Goal: Transaction & Acquisition: Subscribe to service/newsletter

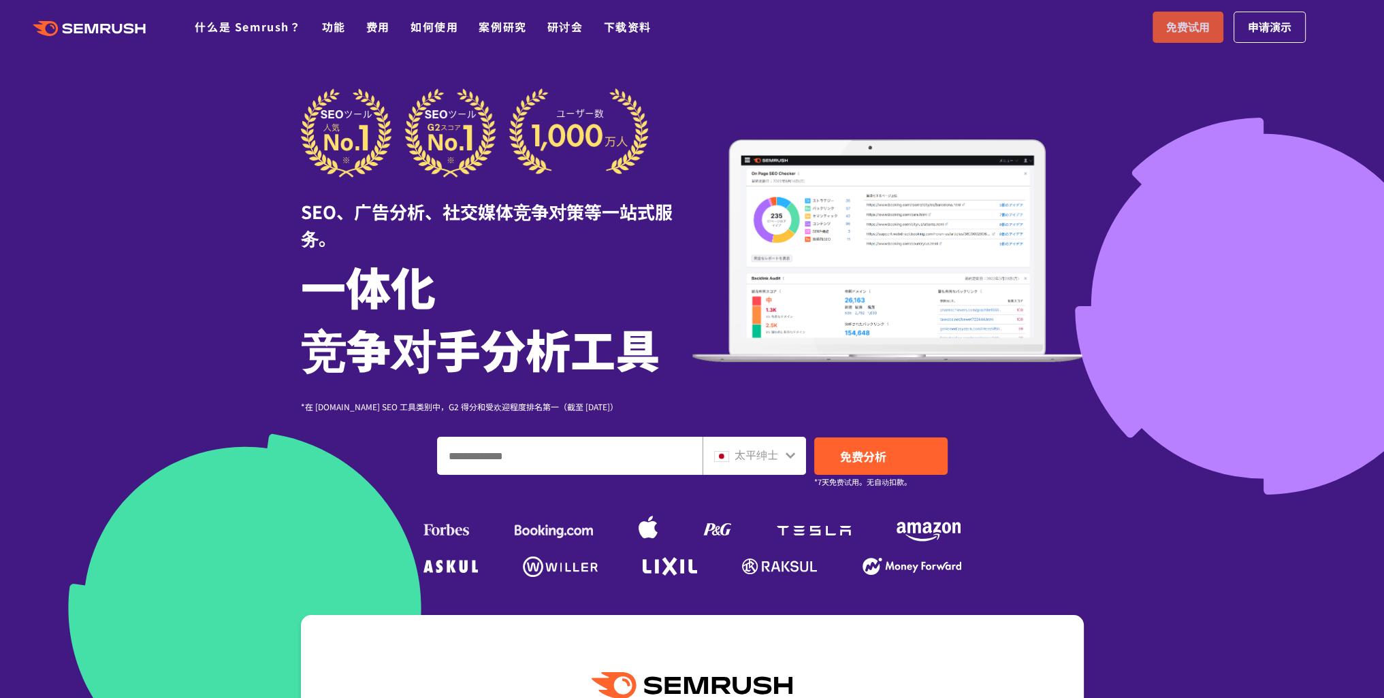
click at [1166, 28] on font "免费试用" at bounding box center [1188, 26] width 44 height 16
click at [756, 458] on font "太平绅士" at bounding box center [757, 455] width 44 height 16
click at [776, 457] on font "太平绅士" at bounding box center [757, 455] width 44 height 16
click at [785, 455] on icon at bounding box center [790, 455] width 11 height 11
click at [788, 452] on icon at bounding box center [790, 455] width 11 height 11
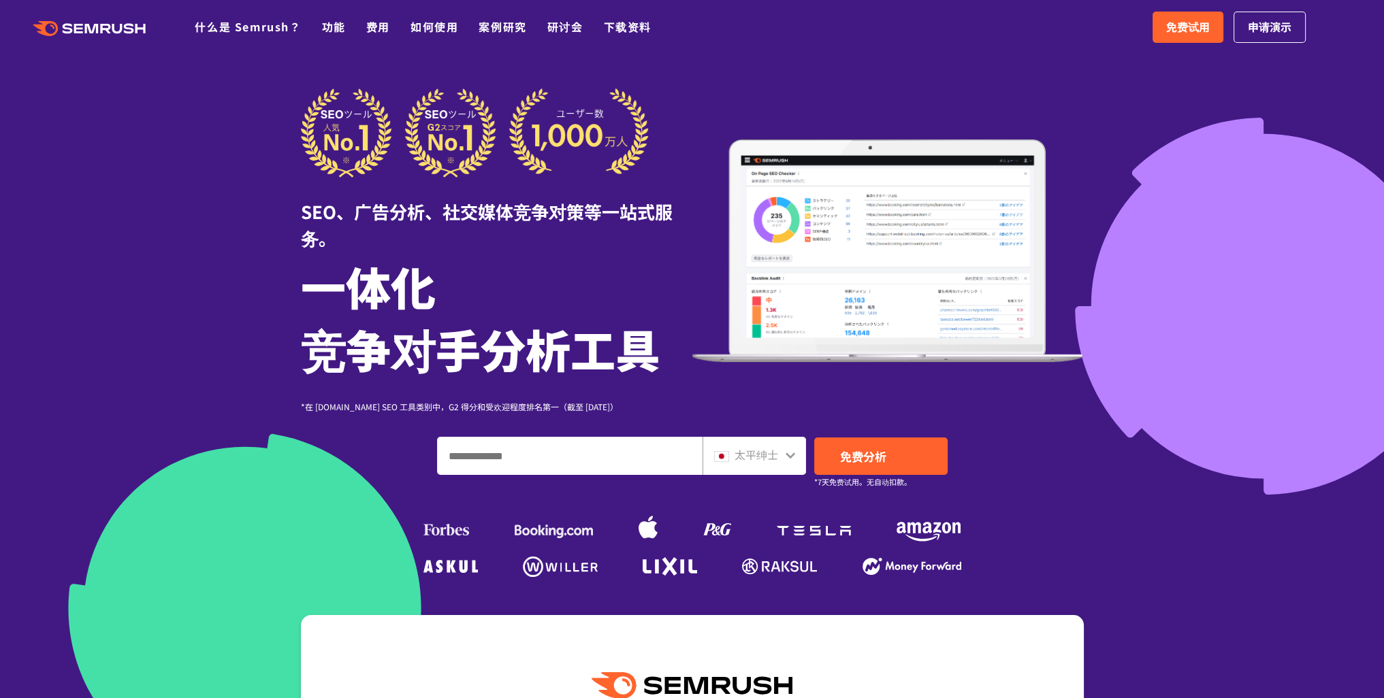
click at [735, 460] on font "太平绅士" at bounding box center [757, 455] width 44 height 16
click at [749, 449] on font "太平绅士" at bounding box center [757, 455] width 44 height 16
click at [793, 460] on icon at bounding box center [790, 455] width 11 height 11
click at [791, 455] on icon at bounding box center [791, 456] width 10 height 6
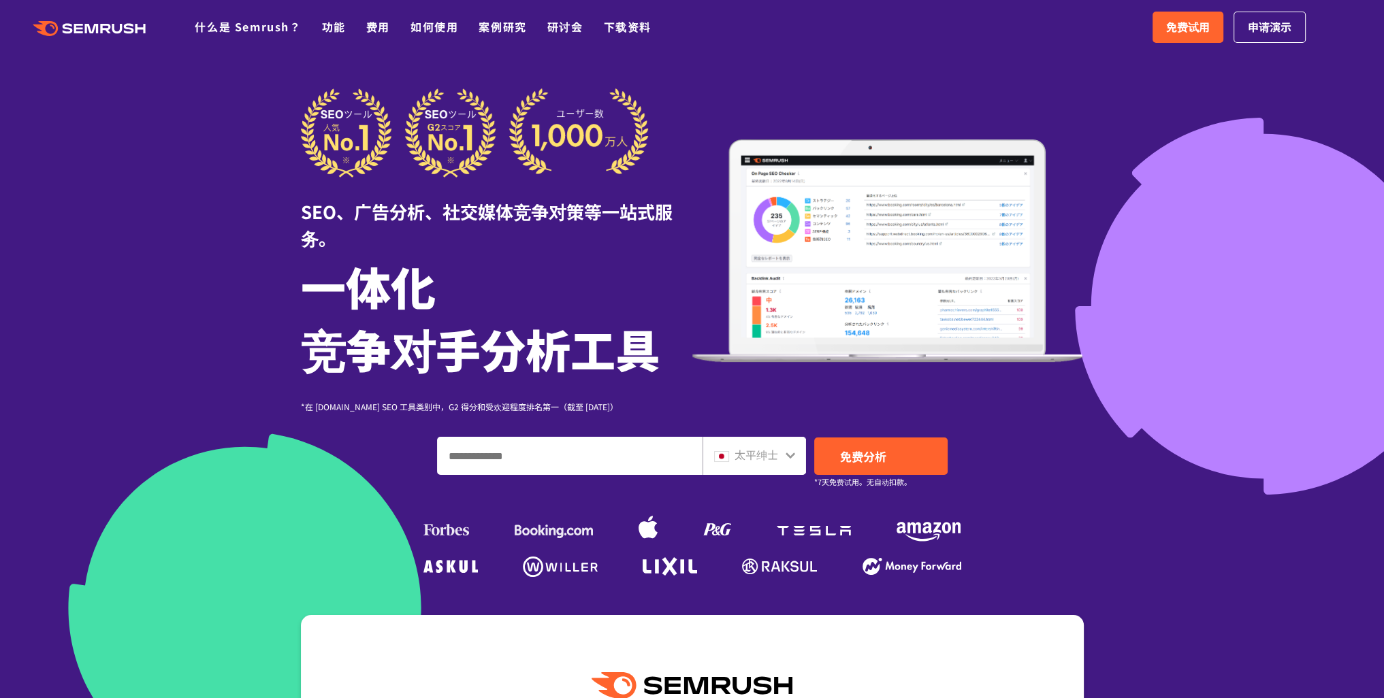
click at [789, 453] on icon at bounding box center [790, 455] width 11 height 11
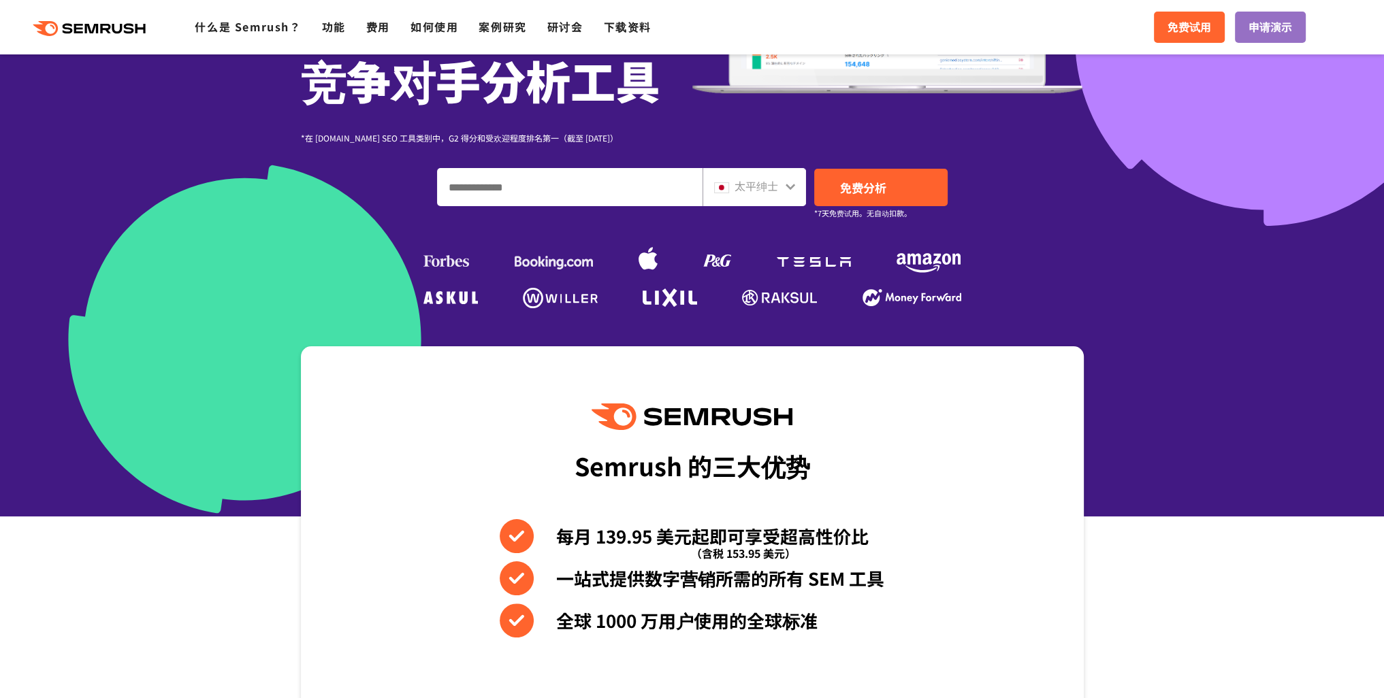
scroll to position [272, 0]
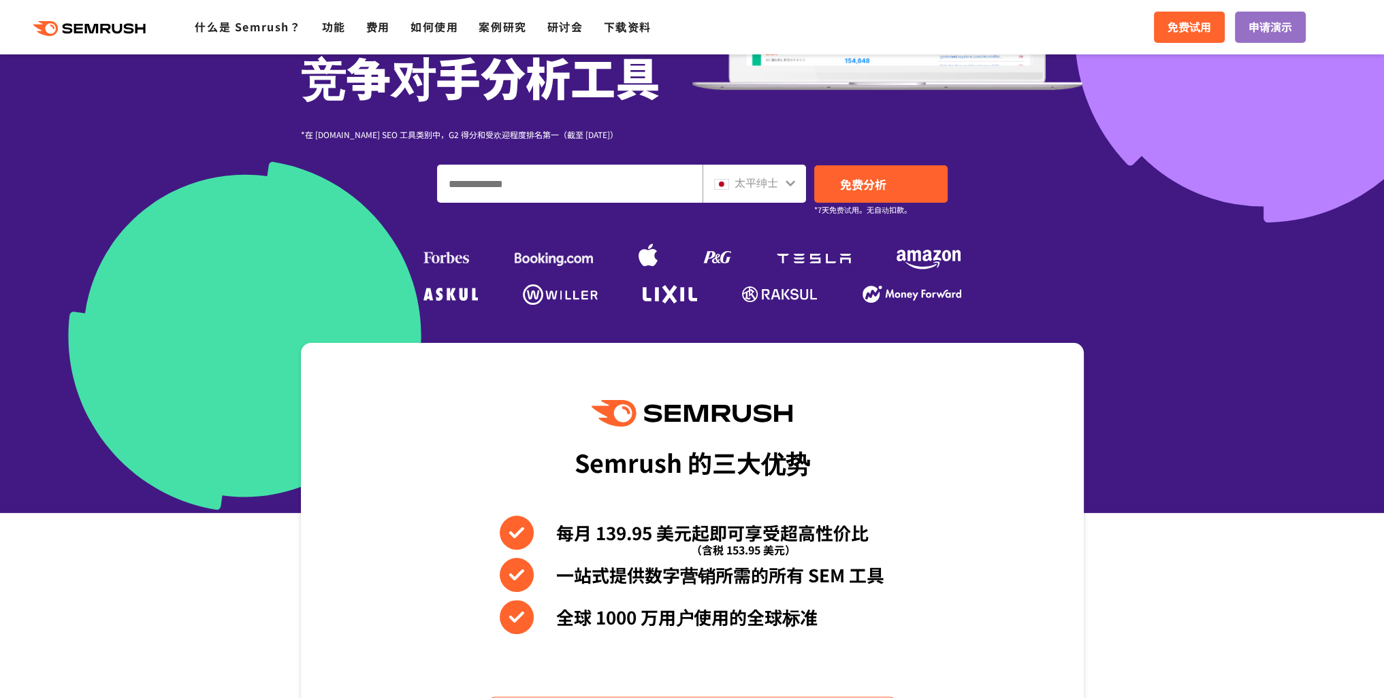
click at [517, 185] on input "输入域名、关键字或 URL" at bounding box center [570, 183] width 264 height 37
drag, startPoint x: 512, startPoint y: 182, endPoint x: 579, endPoint y: 194, distance: 67.7
click at [573, 189] on input "输入域名、关键字或 URL" at bounding box center [570, 183] width 264 height 37
paste input "**********"
type input "**********"
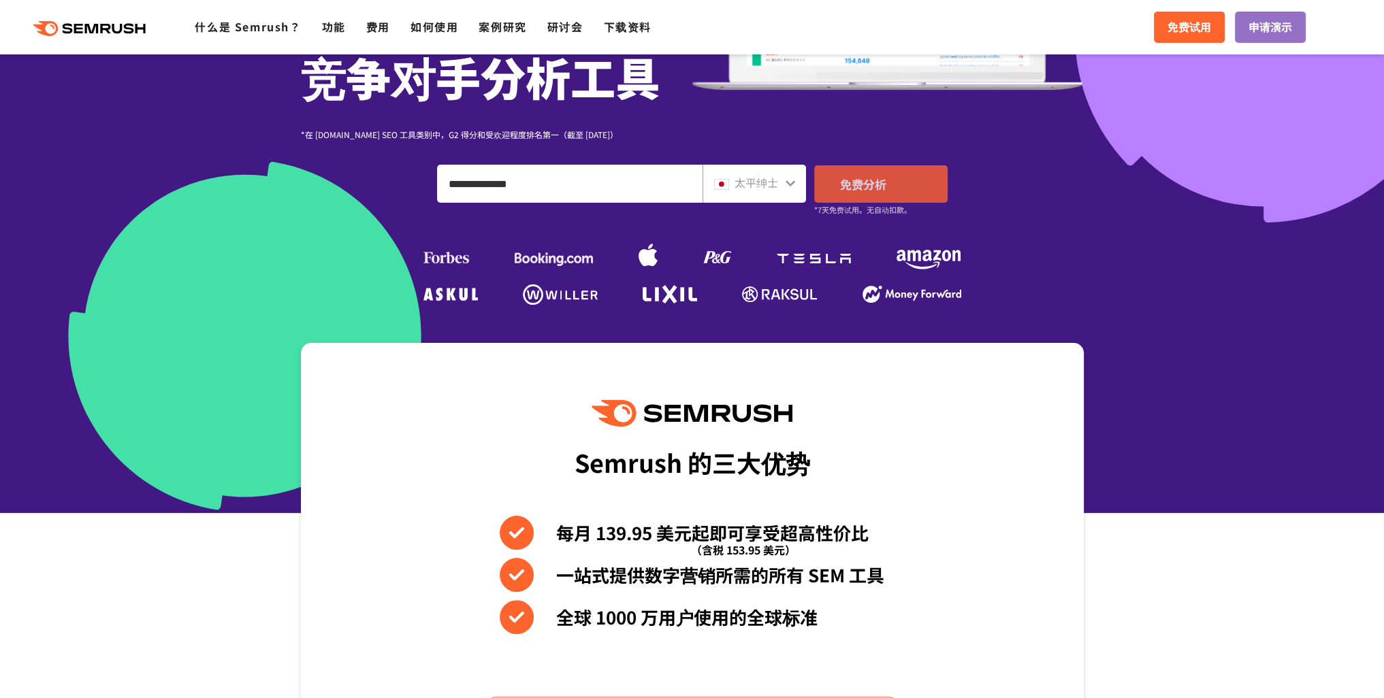
click at [895, 182] on link "免费分析" at bounding box center [880, 183] width 133 height 37
click at [146, 25] on polygon at bounding box center [143, 29] width 10 height 10
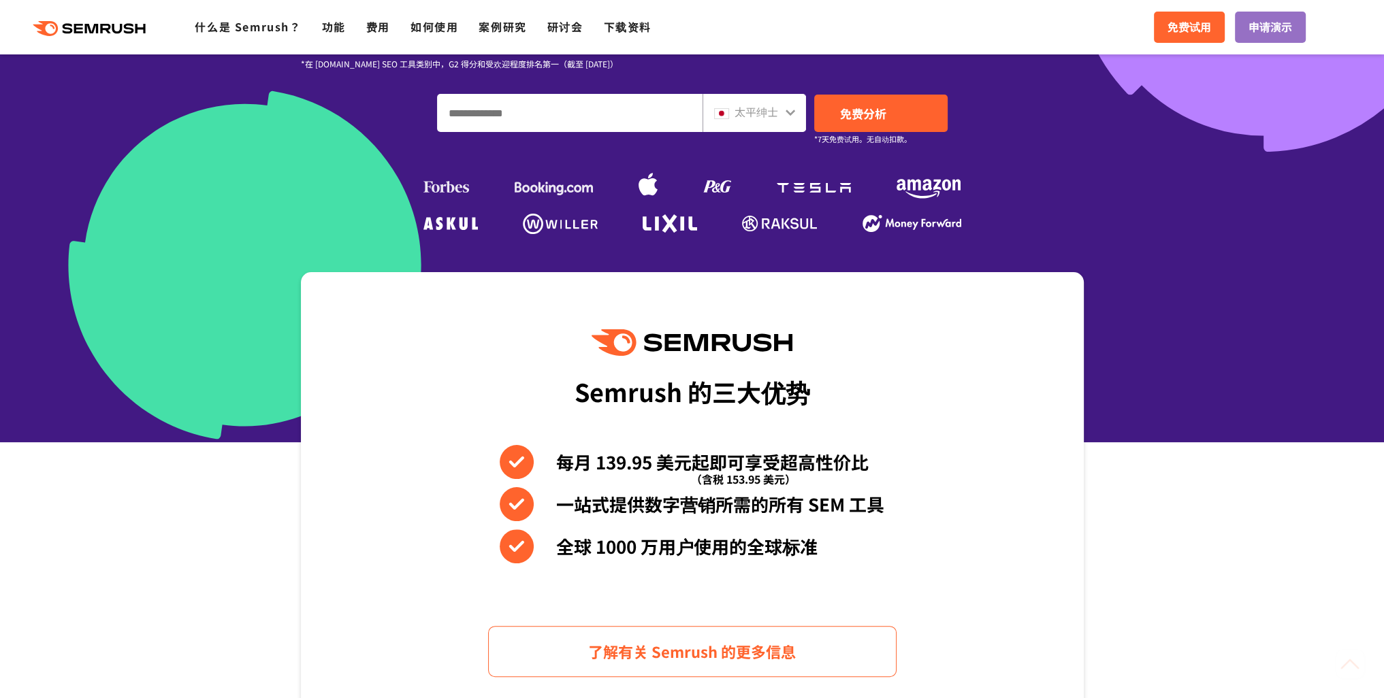
scroll to position [344, 0]
